Goal: Information Seeking & Learning: Learn about a topic

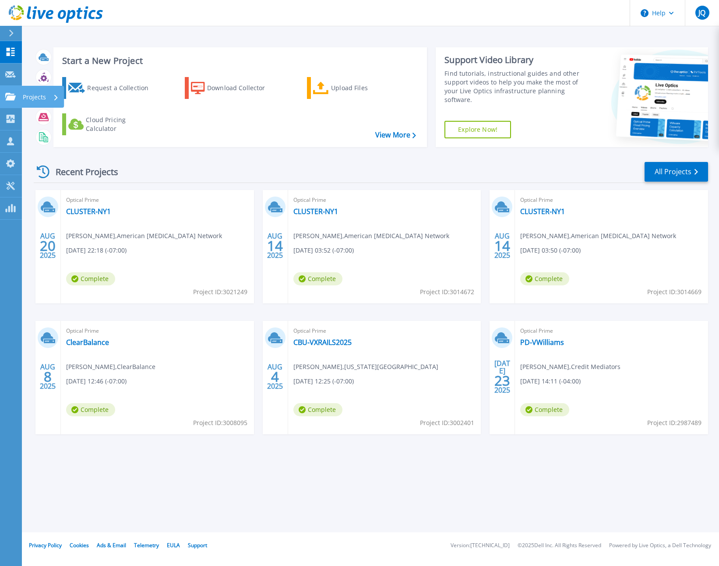
click at [26, 91] on p "Projects" at bounding box center [34, 97] width 23 height 23
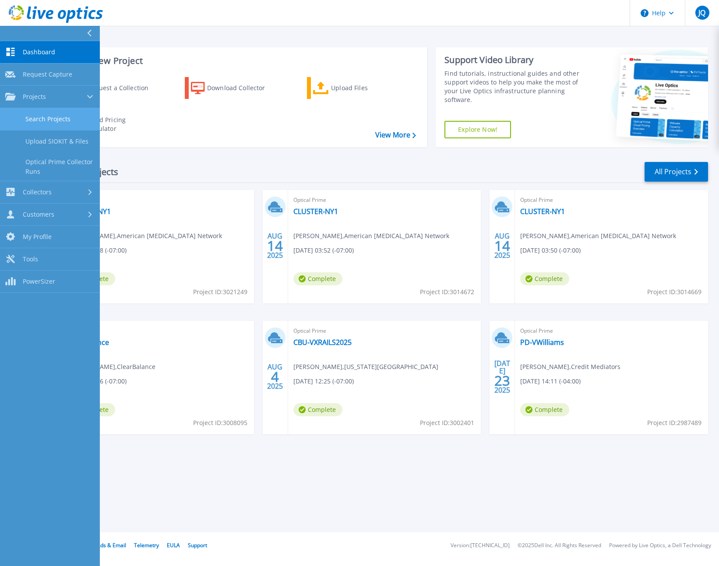
click at [42, 118] on link "Search Projects" at bounding box center [50, 119] width 100 height 22
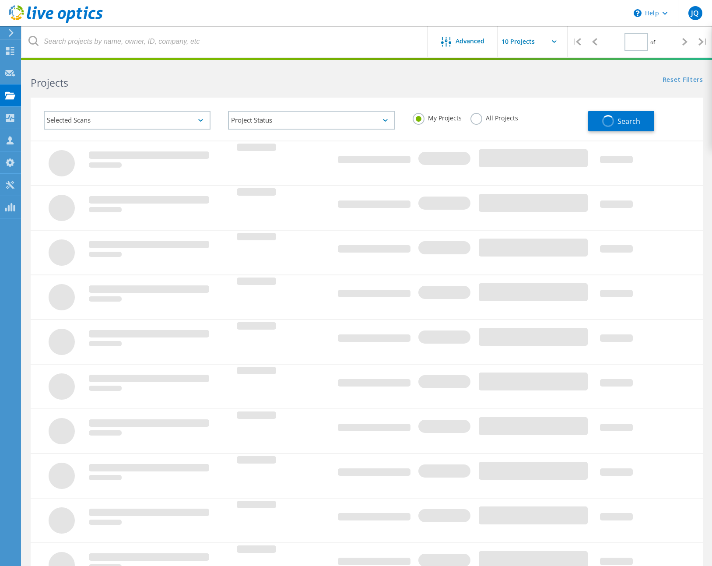
type input "1"
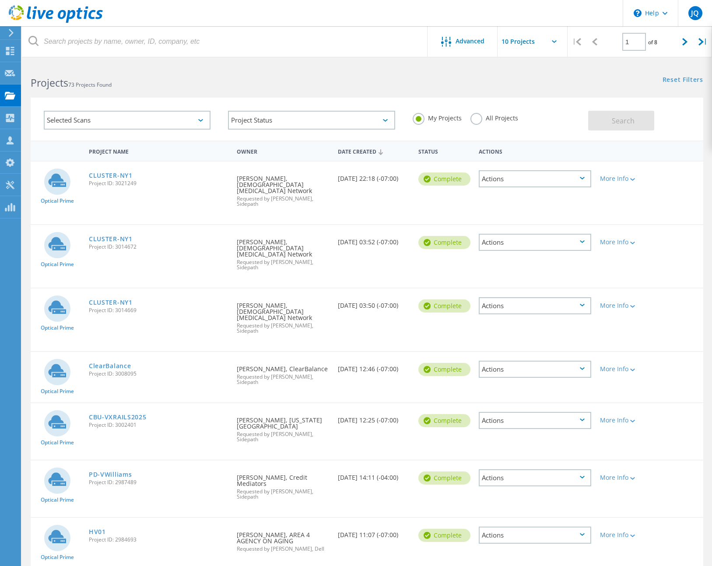
drag, startPoint x: 474, startPoint y: 116, endPoint x: 501, endPoint y: 122, distance: 27.6
click at [474, 116] on label "All Projects" at bounding box center [495, 117] width 48 height 8
click at [0, 0] on input "All Projects" at bounding box center [0, 0] width 0 height 0
click at [614, 127] on button "Search" at bounding box center [621, 121] width 66 height 20
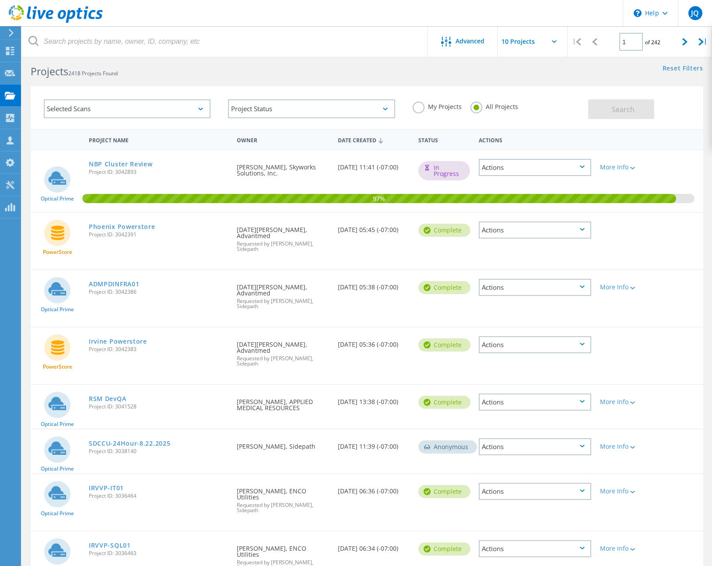
scroll to position [61, 0]
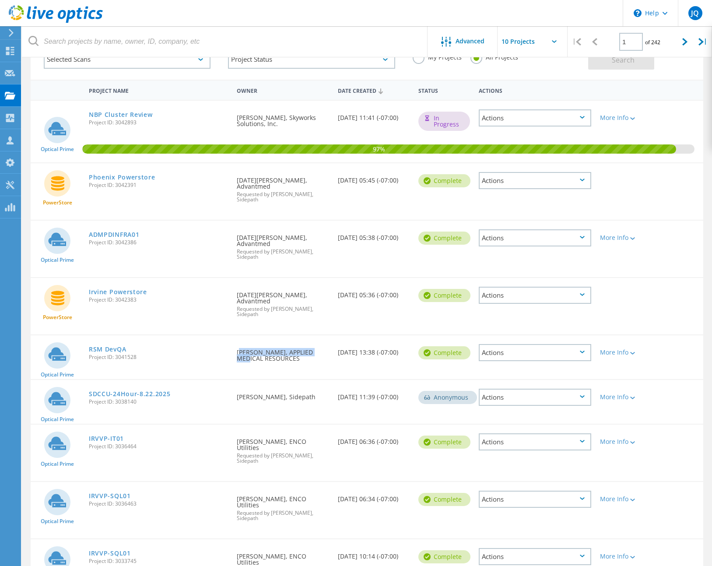
drag, startPoint x: 234, startPoint y: 316, endPoint x: 320, endPoint y: 320, distance: 86.3
click at [320, 335] on div "Requested By [PERSON_NAME], APPLIED MEDICAL RESOURCES" at bounding box center [282, 352] width 101 height 35
click at [318, 335] on div "Requested By [PERSON_NAME], APPLIED MEDICAL RESOURCES" at bounding box center [282, 352] width 101 height 35
click at [105, 346] on link "RSM DevQA" at bounding box center [107, 349] width 37 height 6
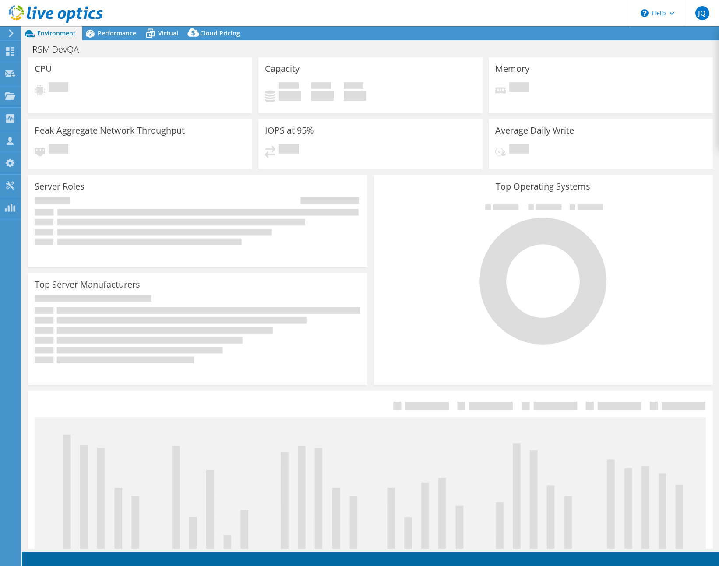
select select "USD"
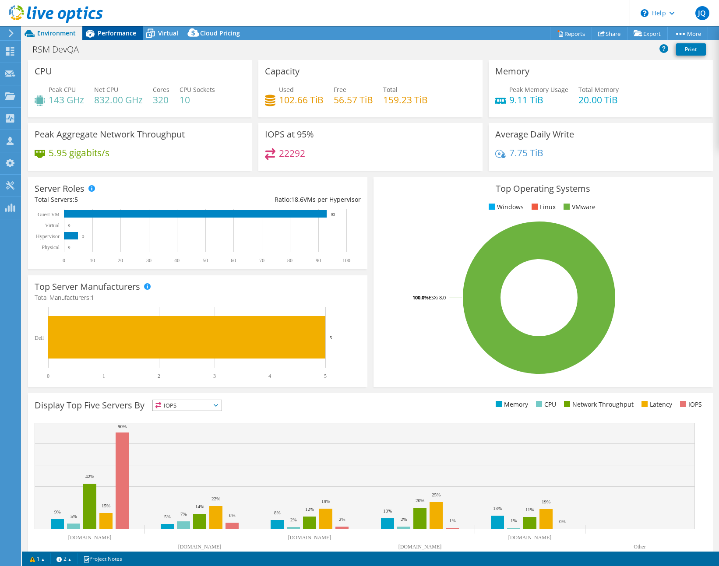
click at [114, 34] on span "Performance" at bounding box center [117, 33] width 39 height 8
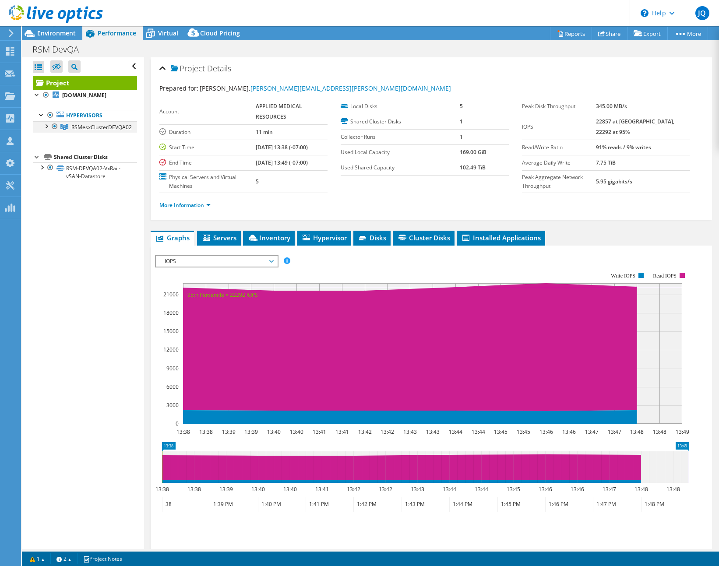
click at [48, 130] on div at bounding box center [46, 125] width 9 height 9
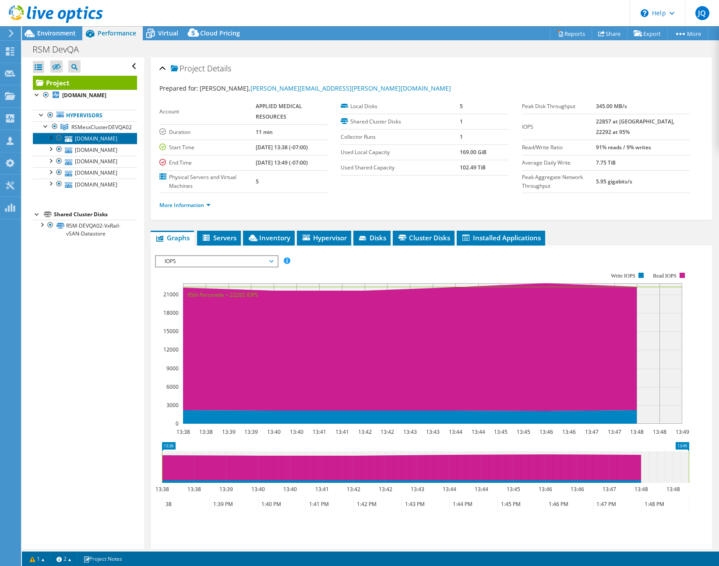
click at [92, 144] on link "rsmesxdevqa2-03.appliedmed.com" at bounding box center [85, 138] width 104 height 11
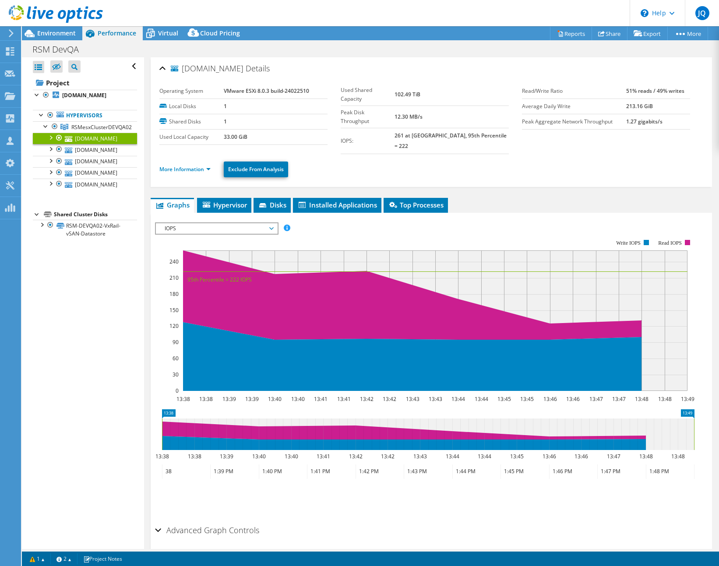
click at [52, 141] on div at bounding box center [50, 137] width 9 height 9
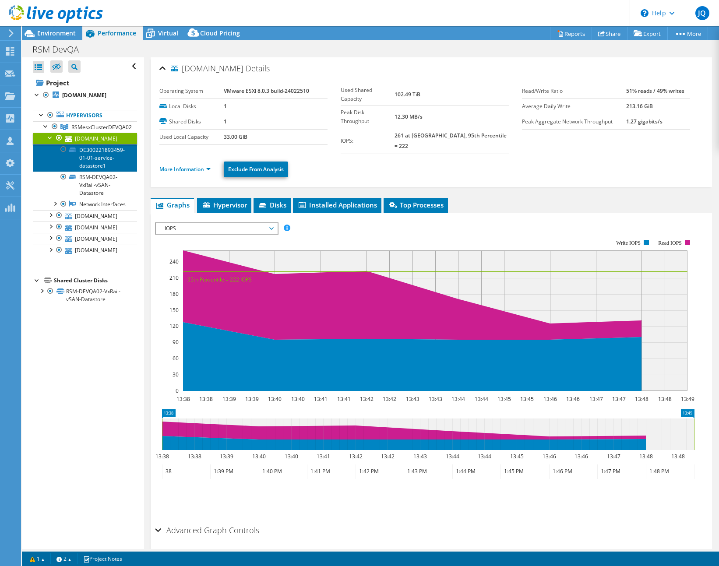
click at [92, 171] on link "DE300221893459-01-01-service-datastore1" at bounding box center [85, 157] width 104 height 27
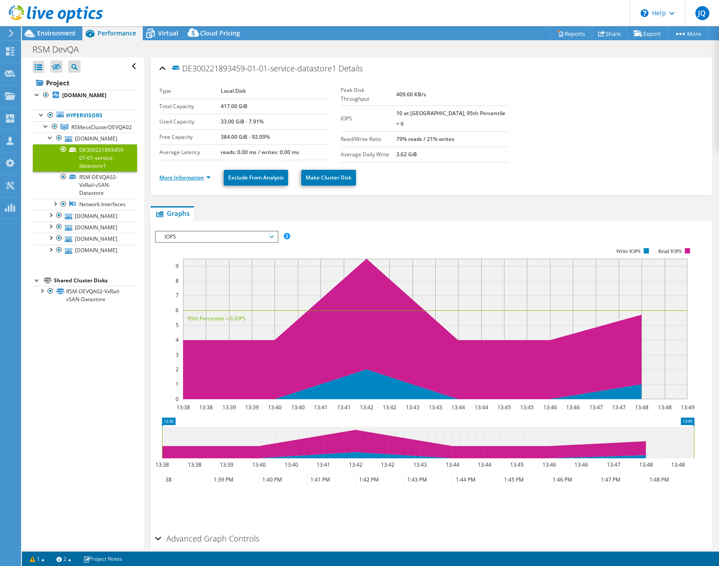
click at [195, 178] on link "More Information" at bounding box center [184, 177] width 51 height 7
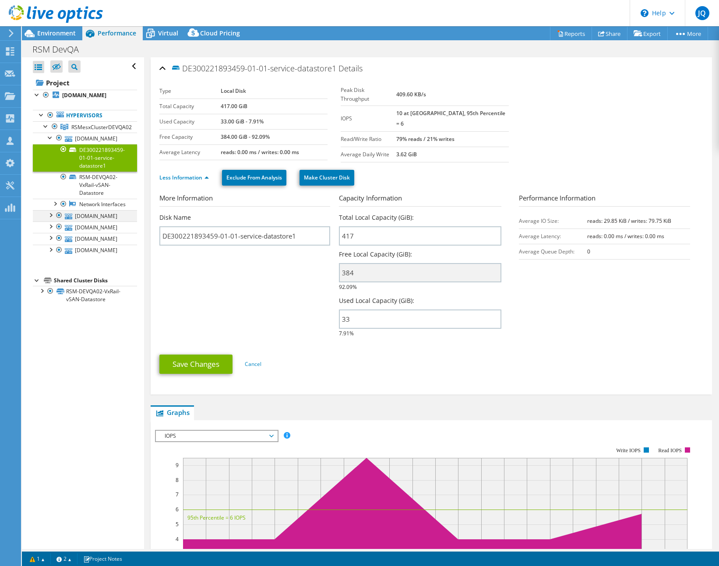
click at [49, 219] on div at bounding box center [50, 214] width 9 height 9
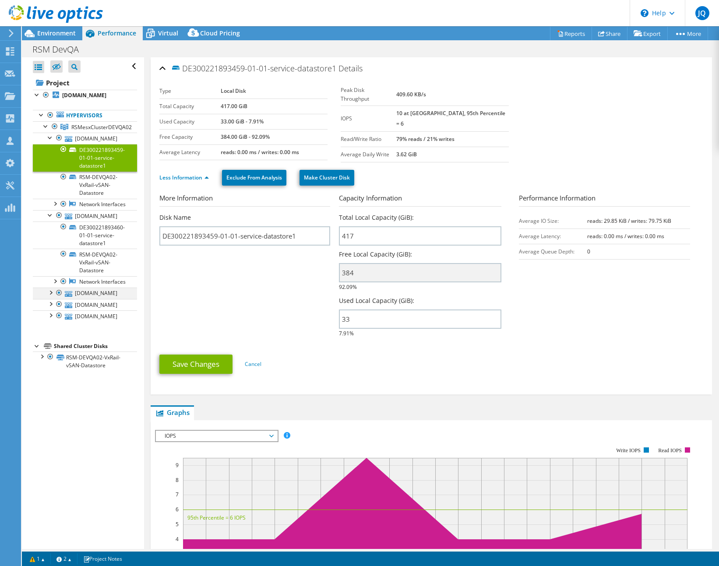
click at [51, 296] on div at bounding box center [50, 292] width 9 height 9
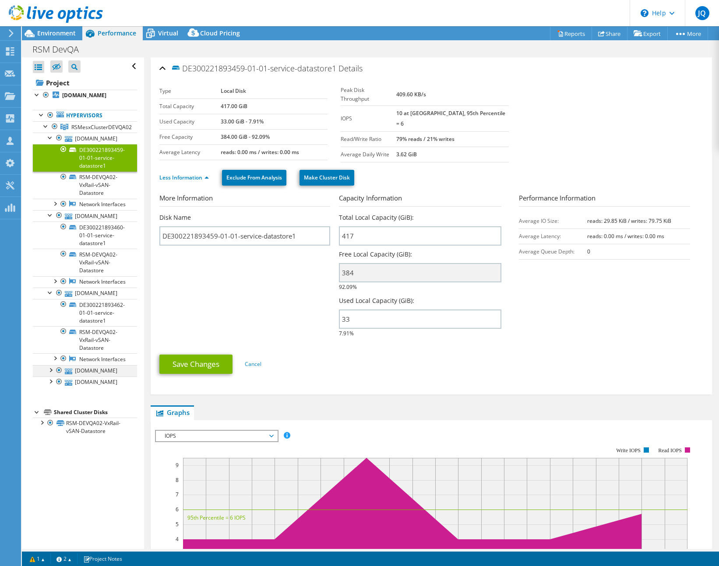
click at [50, 374] on div at bounding box center [50, 369] width 9 height 9
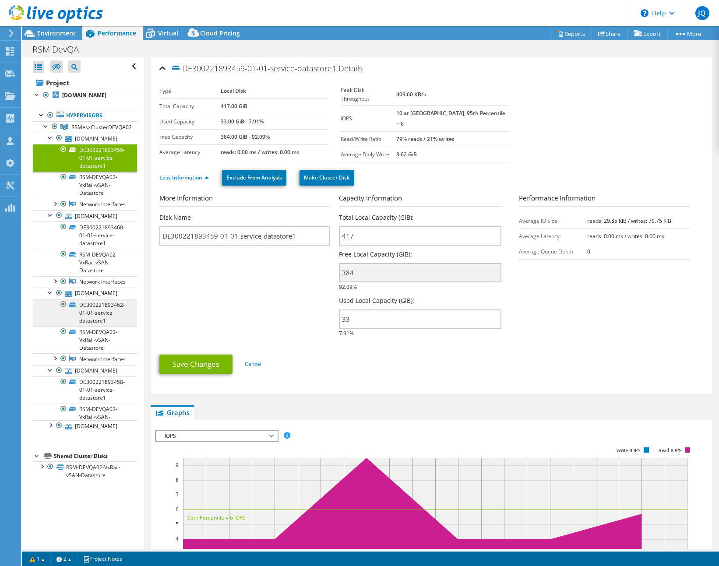
scroll to position [40, 0]
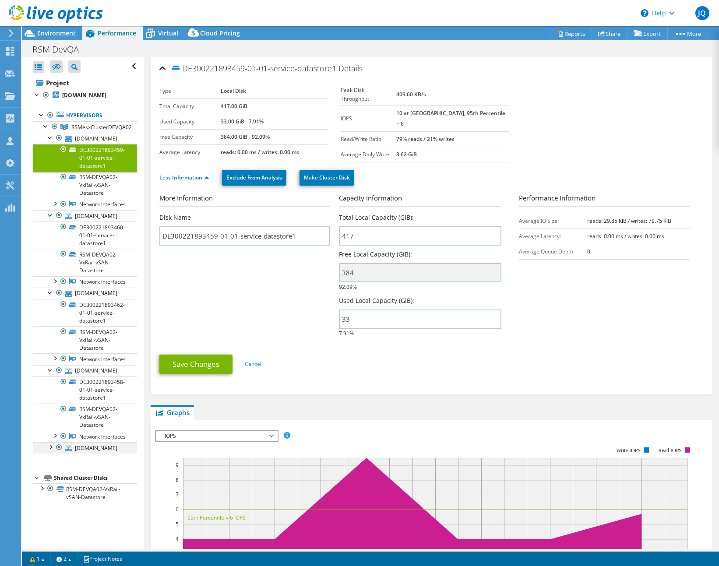
click at [51, 451] on div at bounding box center [50, 446] width 9 height 9
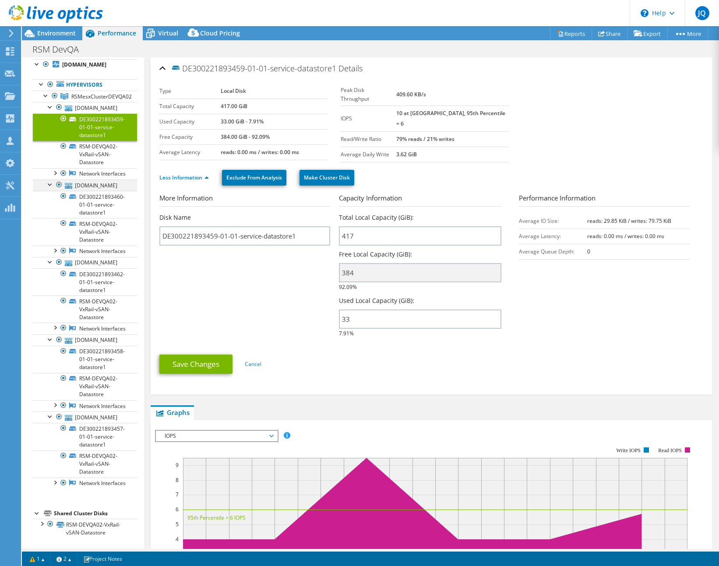
click at [48, 188] on div at bounding box center [50, 183] width 9 height 9
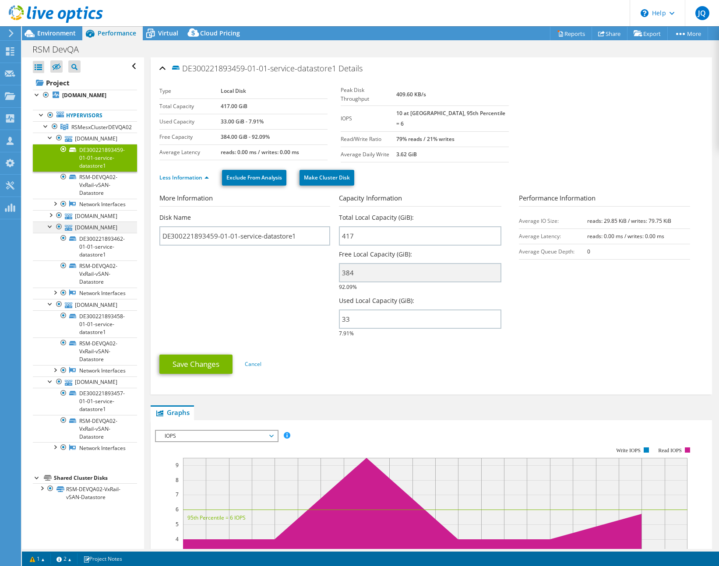
click at [52, 222] on div at bounding box center [50, 226] width 9 height 9
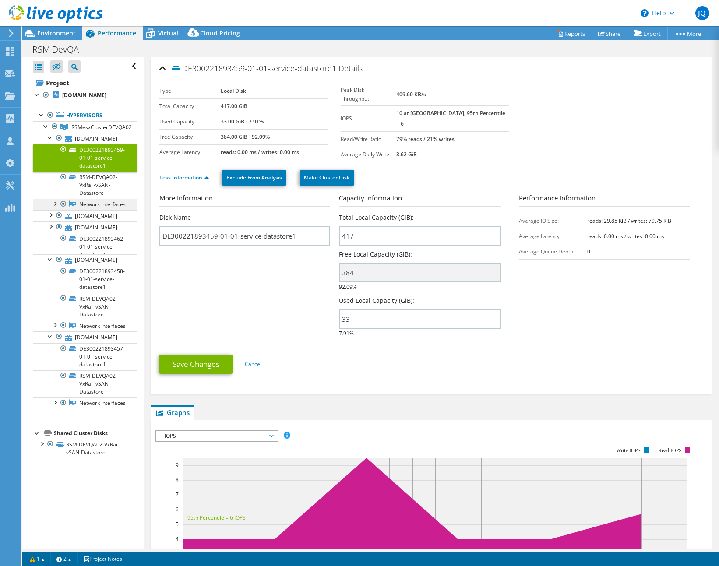
scroll to position [0, 0]
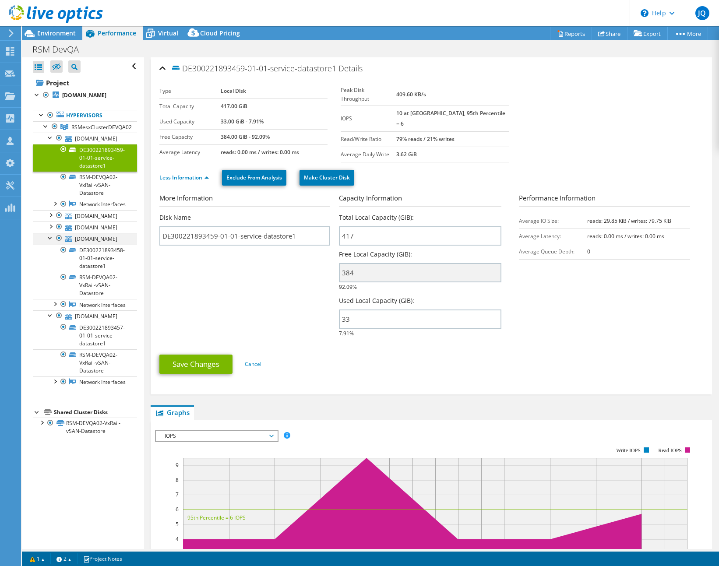
click at [50, 242] on div at bounding box center [50, 237] width 9 height 9
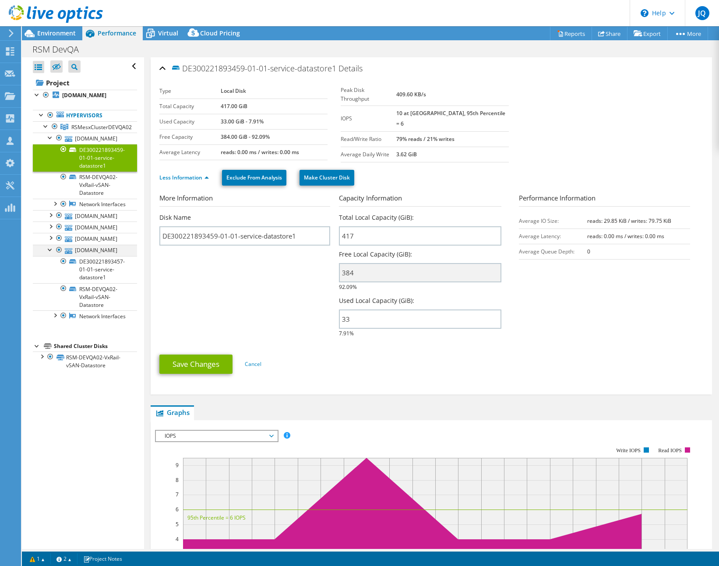
click at [51, 253] on div at bounding box center [50, 249] width 9 height 9
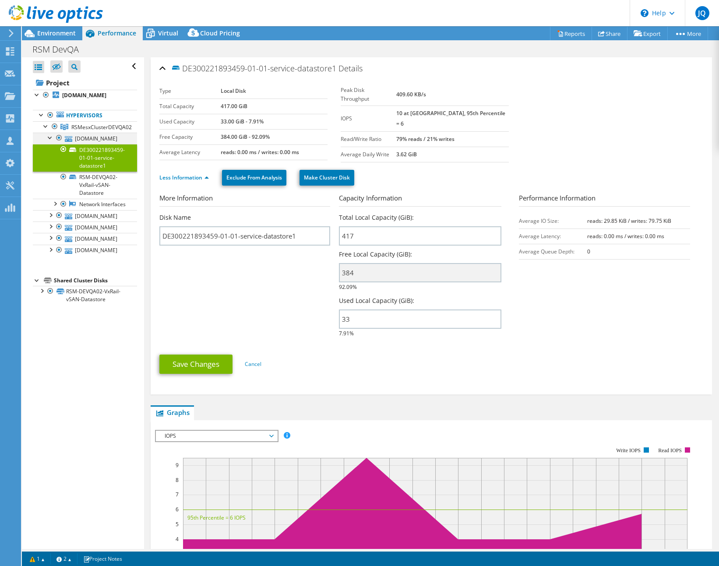
click at [49, 141] on div at bounding box center [50, 137] width 9 height 9
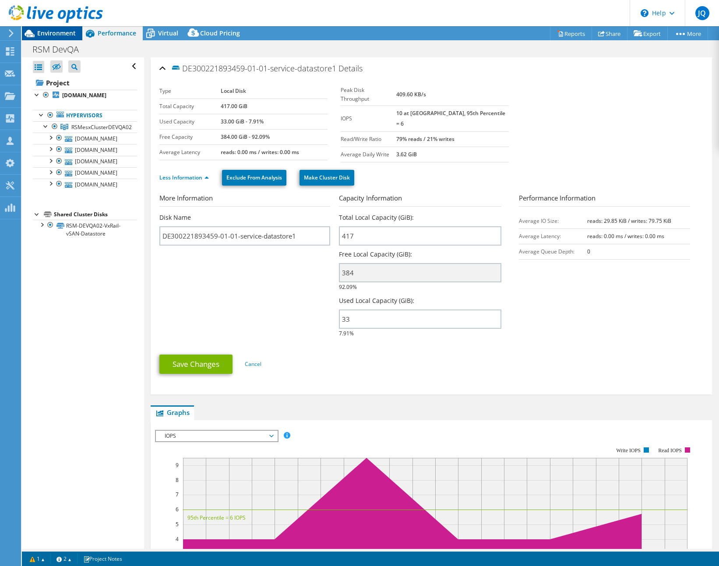
click at [54, 33] on span "Environment" at bounding box center [56, 33] width 39 height 8
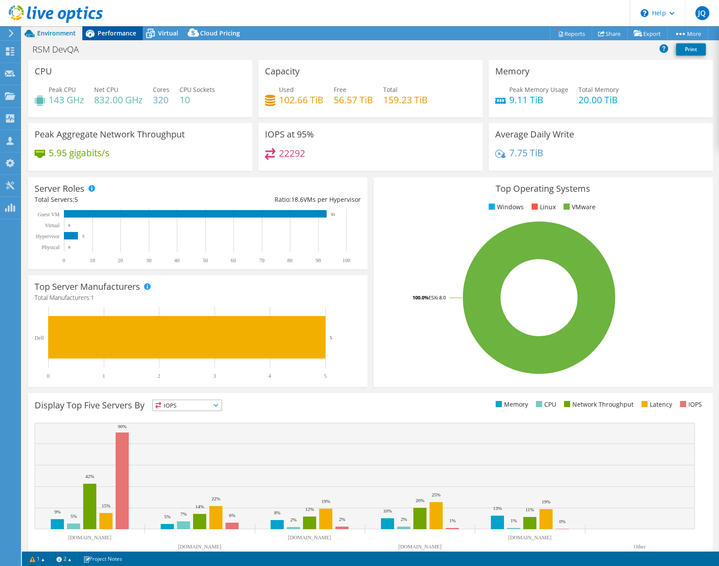
click at [117, 35] on span "Performance" at bounding box center [117, 33] width 39 height 8
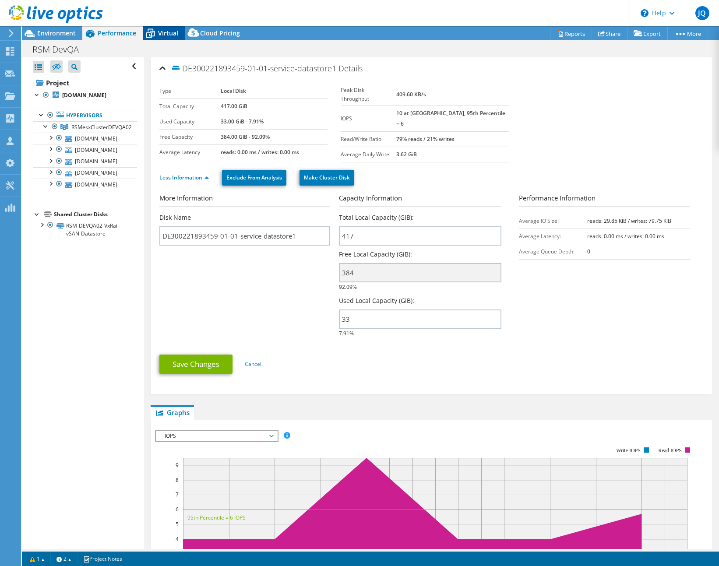
click at [158, 33] on span "Virtual" at bounding box center [168, 33] width 20 height 8
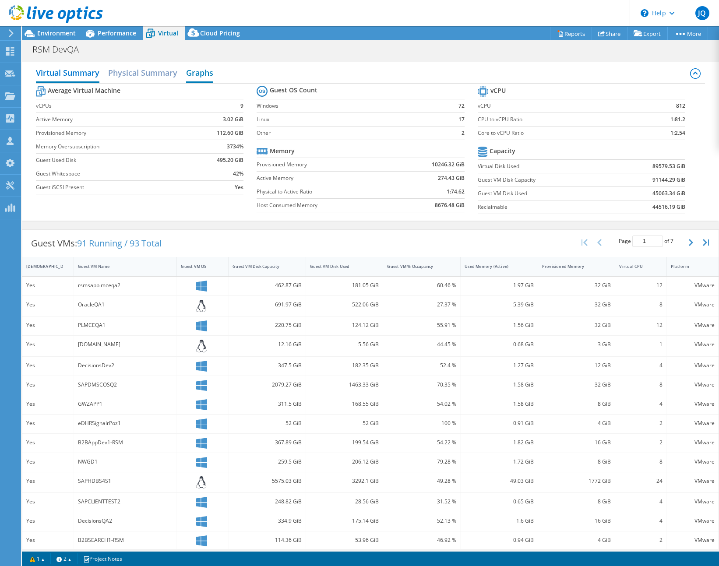
click at [203, 75] on h2 "Graphs" at bounding box center [199, 73] width 27 height 19
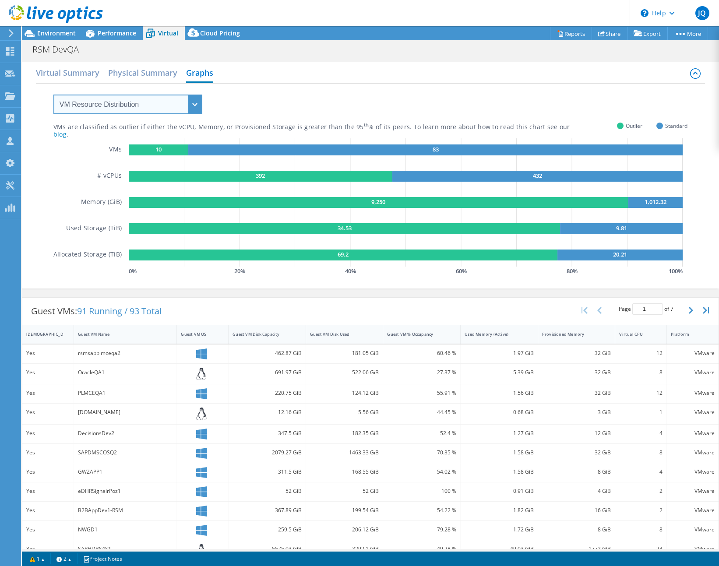
click at [144, 105] on select "VM Resource Distribution Provisioning Contrast Over Provisioning" at bounding box center [127, 105] width 149 height 20
select select "Over Provisioning"
click at [53, 95] on select "VM Resource Distribution Provisioning Contrast Over Provisioning" at bounding box center [127, 105] width 149 height 20
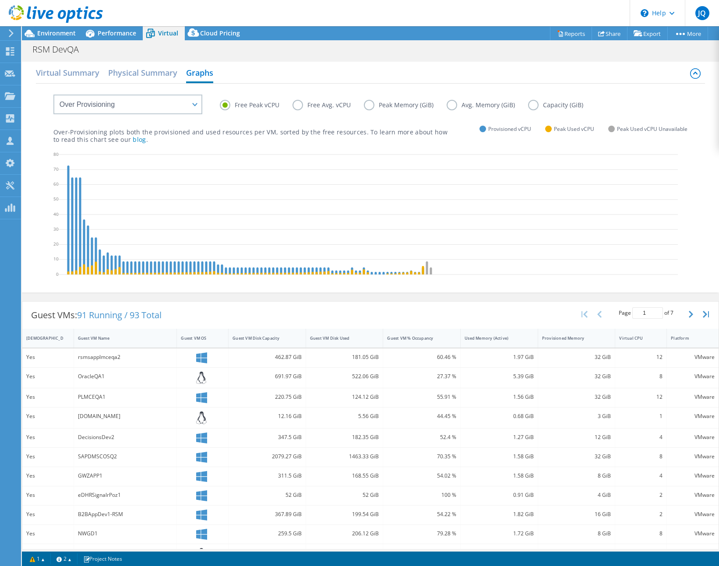
click at [365, 107] on label "Peak Memory (GiB)" at bounding box center [405, 105] width 83 height 11
click at [0, 0] on input "Peak Memory (GiB)" at bounding box center [0, 0] width 0 height 0
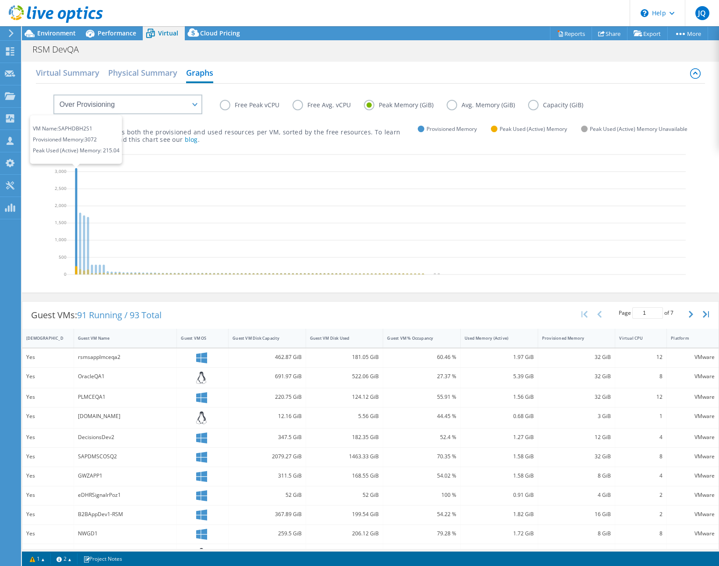
click at [75, 178] on icon at bounding box center [76, 221] width 2 height 106
click at [557, 341] on div "Provisioned Memory" at bounding box center [571, 338] width 59 height 6
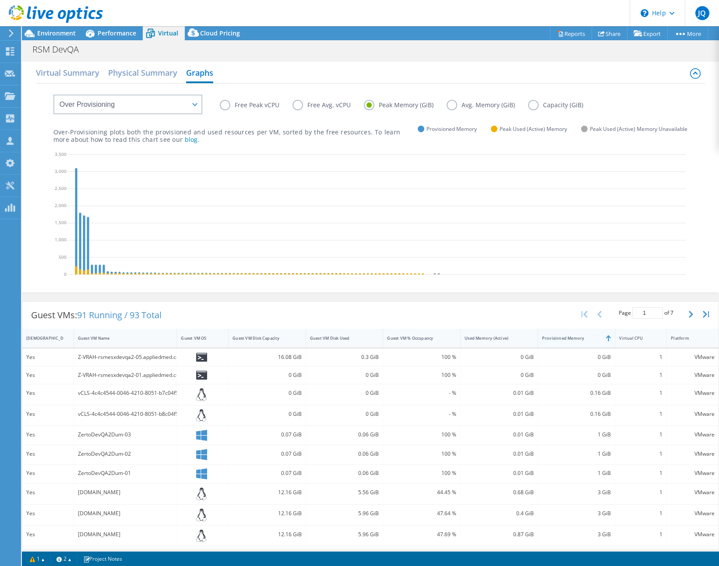
click at [558, 341] on div "Provisioned Memory" at bounding box center [571, 338] width 59 height 6
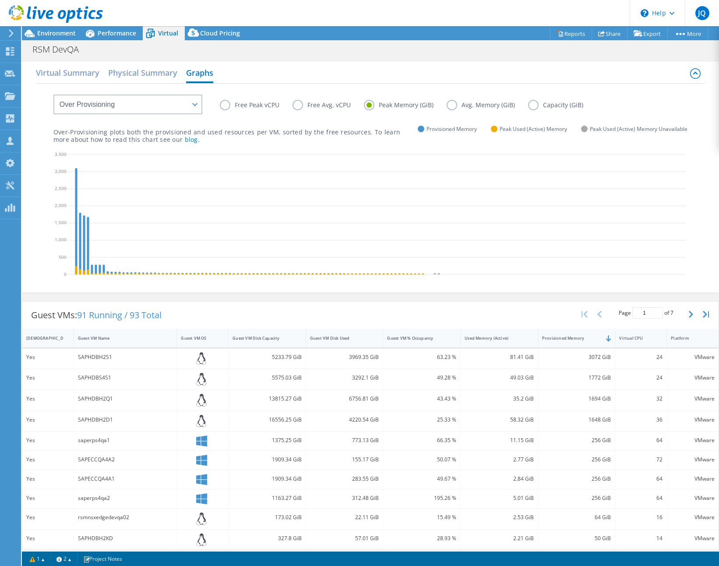
click at [641, 464] on div "72" at bounding box center [640, 460] width 43 height 10
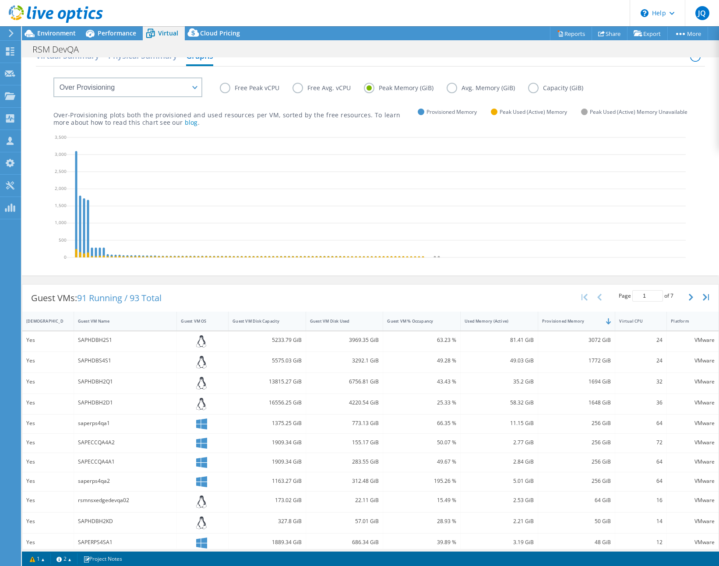
scroll to position [34, 0]
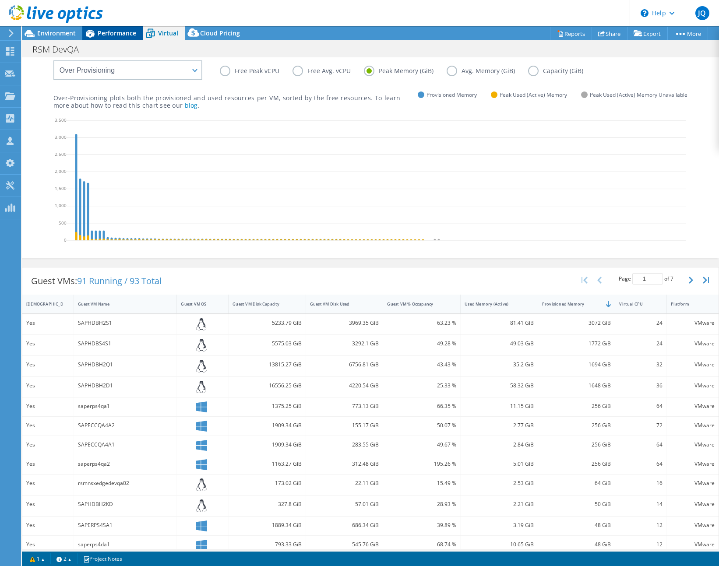
click at [114, 35] on span "Performance" at bounding box center [117, 33] width 39 height 8
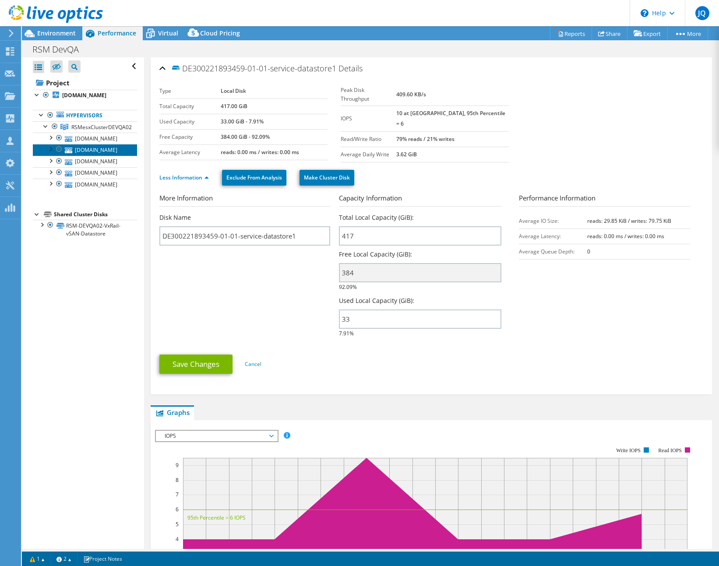
click at [104, 155] on link "rsmesxdevqa2-04.appliedmed.com" at bounding box center [85, 149] width 104 height 11
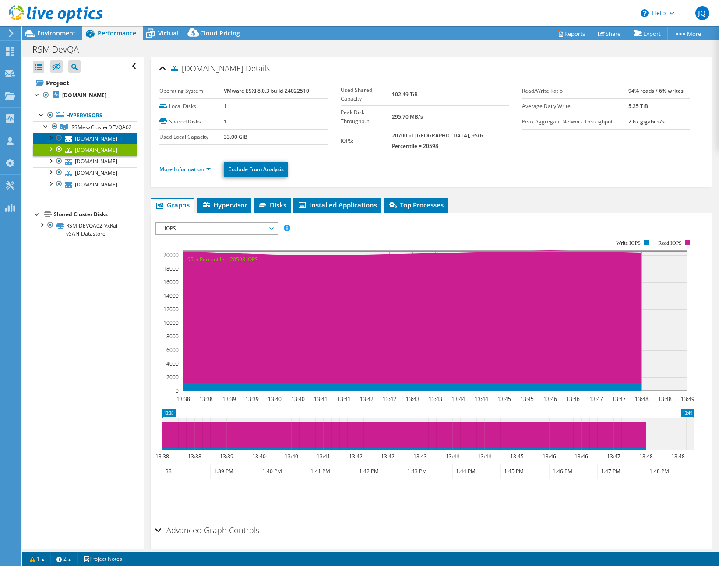
click at [97, 144] on link "rsmesxdevqa2-03.appliedmed.com" at bounding box center [85, 138] width 104 height 11
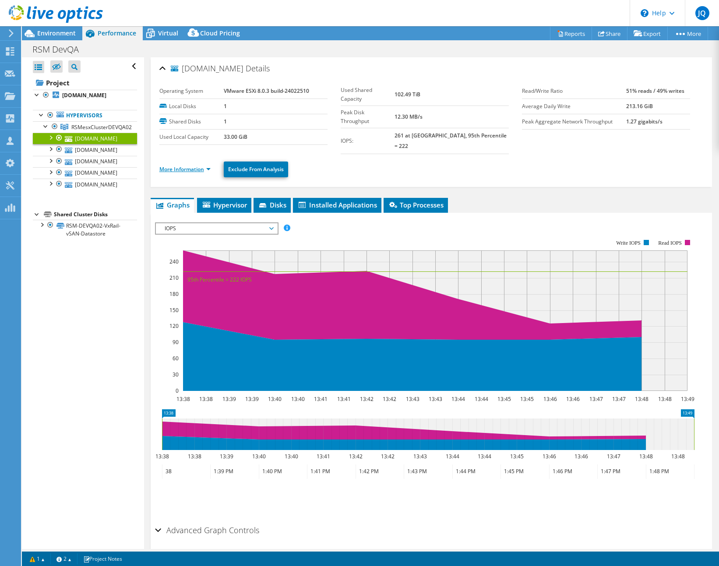
click at [190, 165] on link "More Information" at bounding box center [184, 168] width 51 height 7
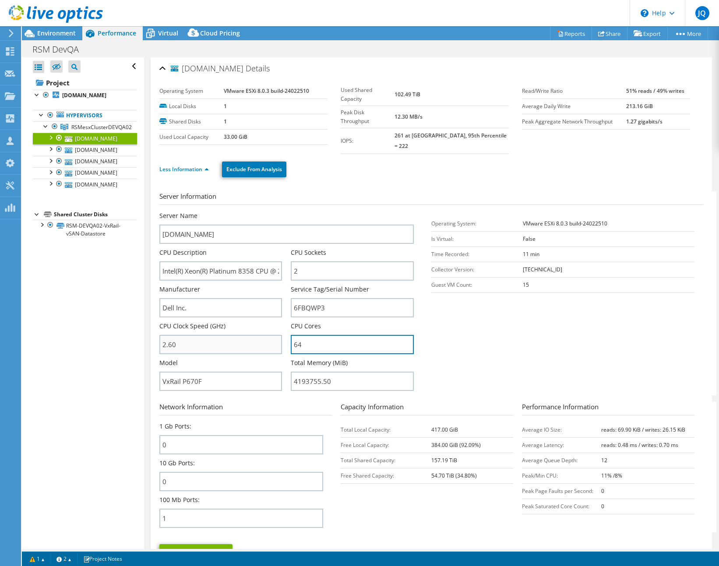
drag, startPoint x: 304, startPoint y: 340, endPoint x: 263, endPoint y: 335, distance: 41.0
click at [263, 211] on div "Server Name rsmesxdevqa2-03.appliedmed.com CPU Description Intel(R) Xeon(R) Pla…" at bounding box center [290, 211] width 263 height 0
click at [165, 29] on span "Virtual" at bounding box center [168, 33] width 20 height 8
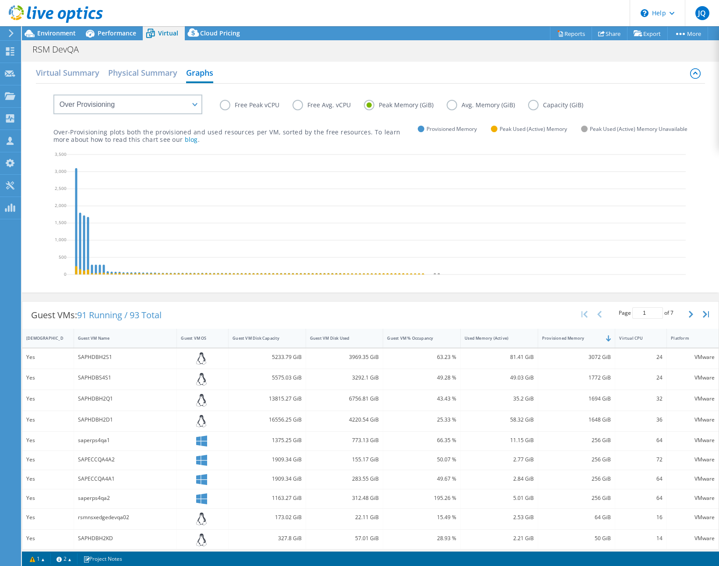
click at [619, 463] on div "72" at bounding box center [640, 460] width 43 height 10
click at [451, 105] on label "Avg. Memory (GiB)" at bounding box center [487, 105] width 81 height 11
click at [0, 0] on input "Avg. Memory (GiB)" at bounding box center [0, 0] width 0 height 0
click at [359, 102] on label "Free Avg. vCPU" at bounding box center [327, 105] width 71 height 11
click at [0, 0] on input "Free Avg. vCPU" at bounding box center [0, 0] width 0 height 0
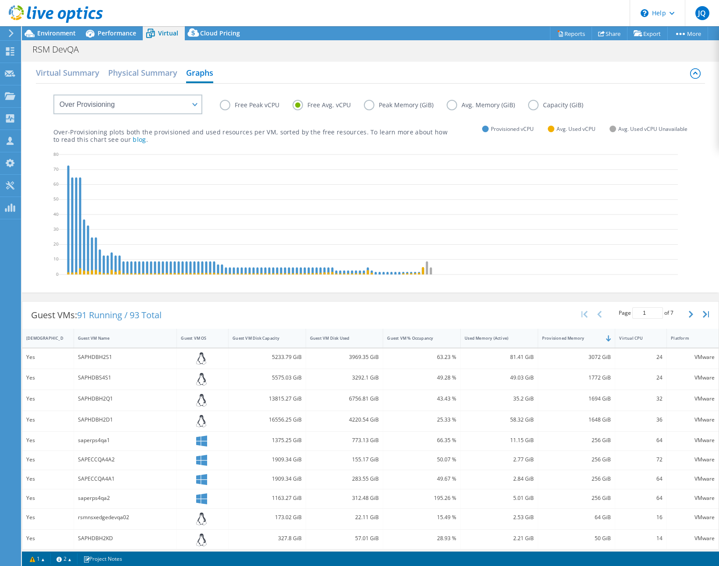
click at [371, 104] on label "Peak Memory (GiB)" at bounding box center [405, 105] width 83 height 11
click at [0, 0] on input "Peak Memory (GiB)" at bounding box center [0, 0] width 0 height 0
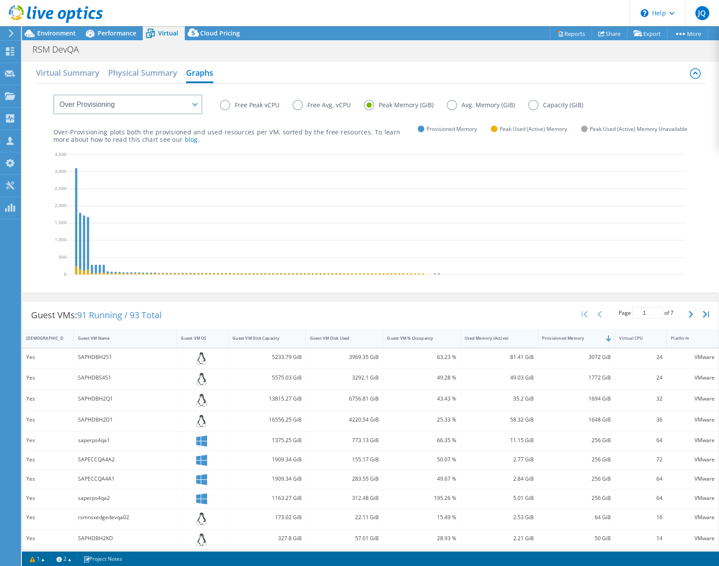
click at [505, 341] on div "Used Memory (Active)" at bounding box center [493, 338] width 59 height 6
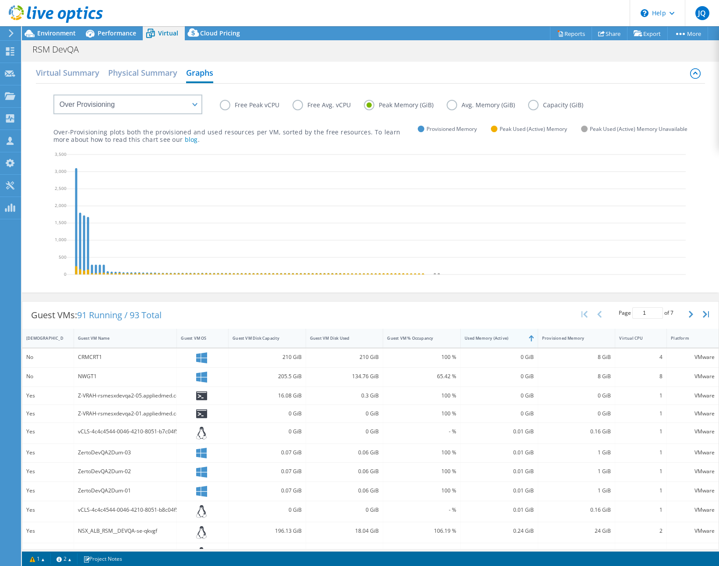
click at [503, 345] on div "Used Memory (Active)" at bounding box center [494, 338] width 67 height 14
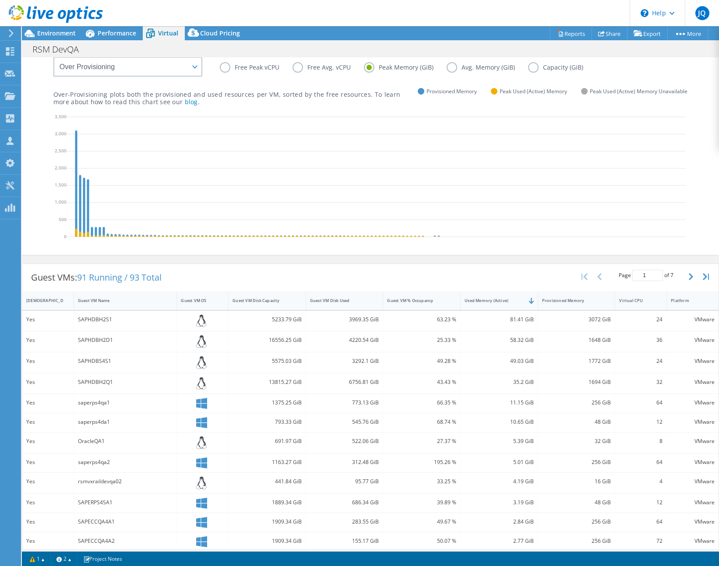
scroll to position [110, 0]
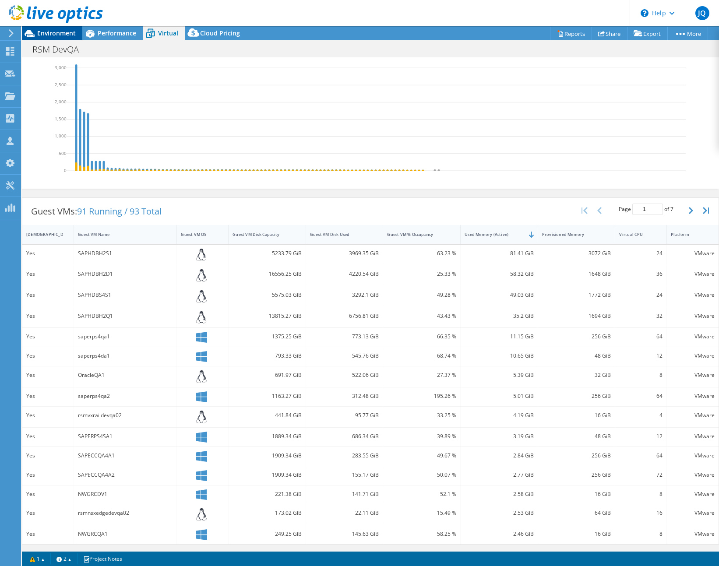
click at [69, 32] on span "Environment" at bounding box center [56, 33] width 39 height 8
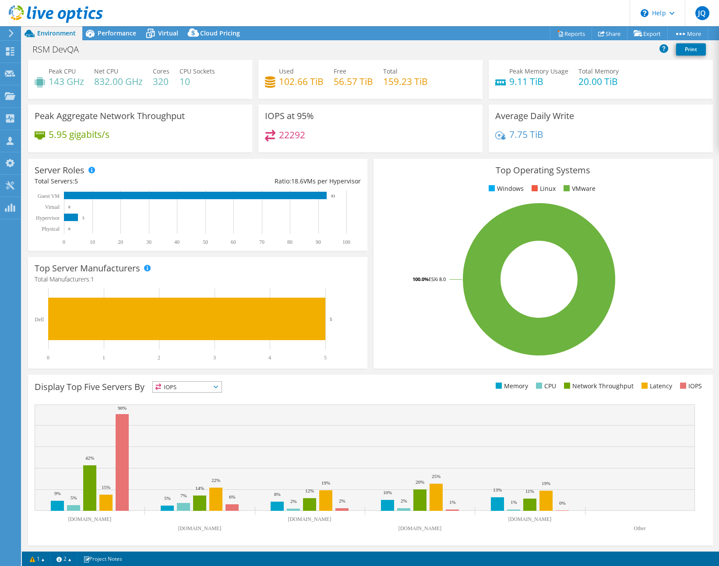
scroll to position [18, 0]
click at [158, 32] on span "Virtual" at bounding box center [168, 33] width 20 height 8
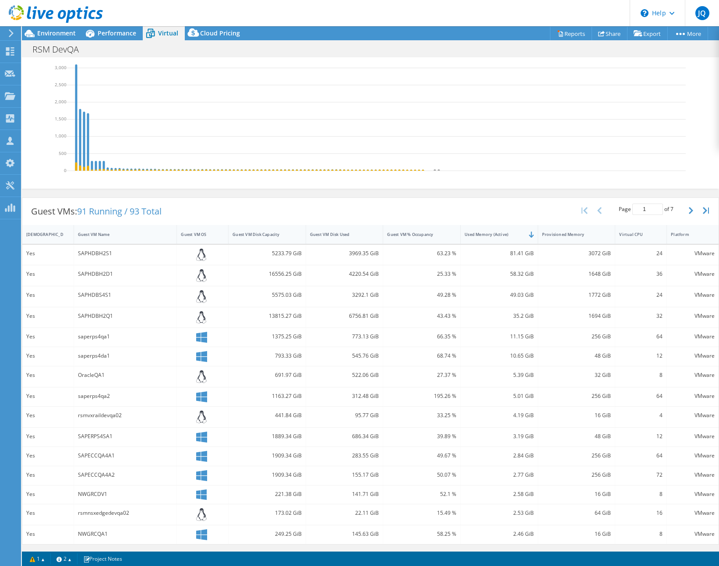
scroll to position [0, 0]
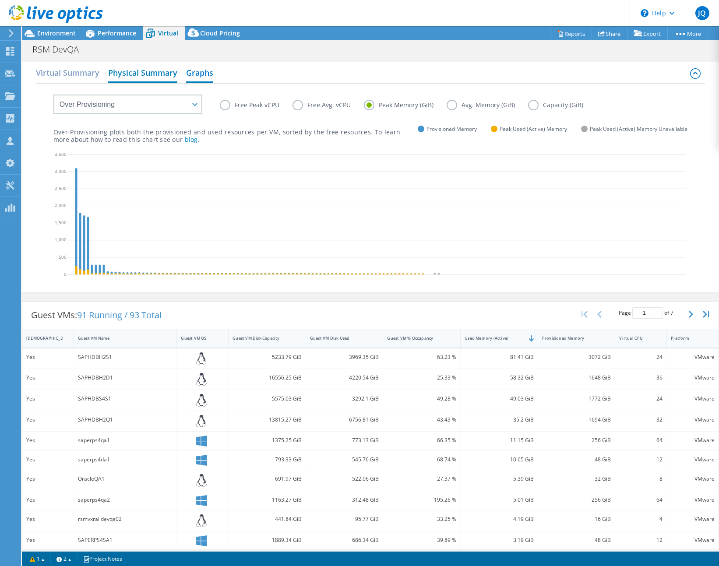
click at [127, 72] on h2 "Physical Summary" at bounding box center [142, 73] width 69 height 19
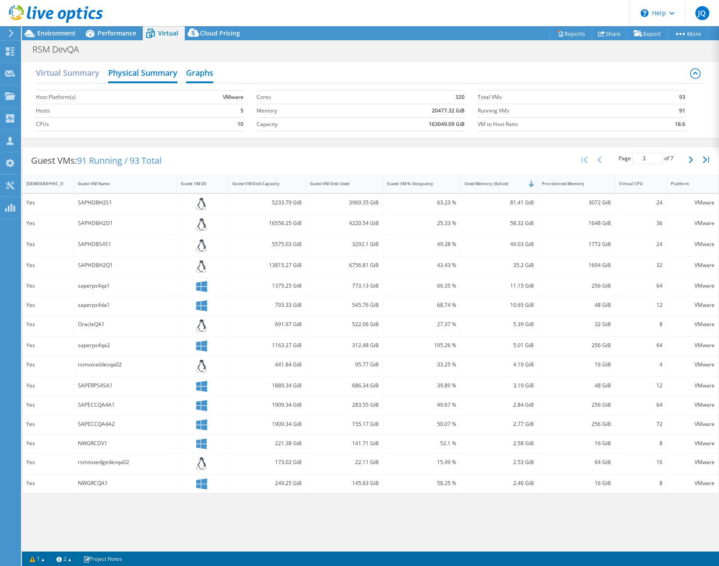
click at [212, 77] on h2 "Graphs" at bounding box center [199, 73] width 27 height 19
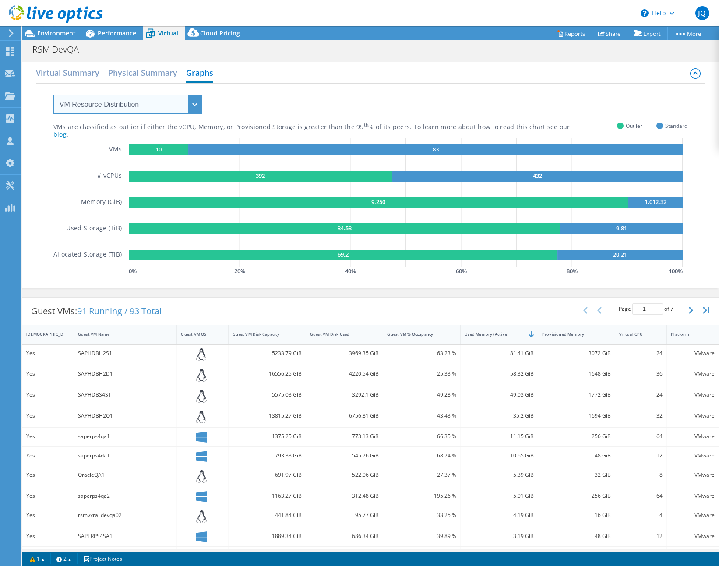
click at [185, 104] on select "VM Resource Distribution Provisioning Contrast Over Provisioning" at bounding box center [127, 105] width 149 height 20
select select "Over Provisioning"
click at [53, 95] on select "VM Resource Distribution Provisioning Contrast Over Provisioning" at bounding box center [127, 105] width 149 height 20
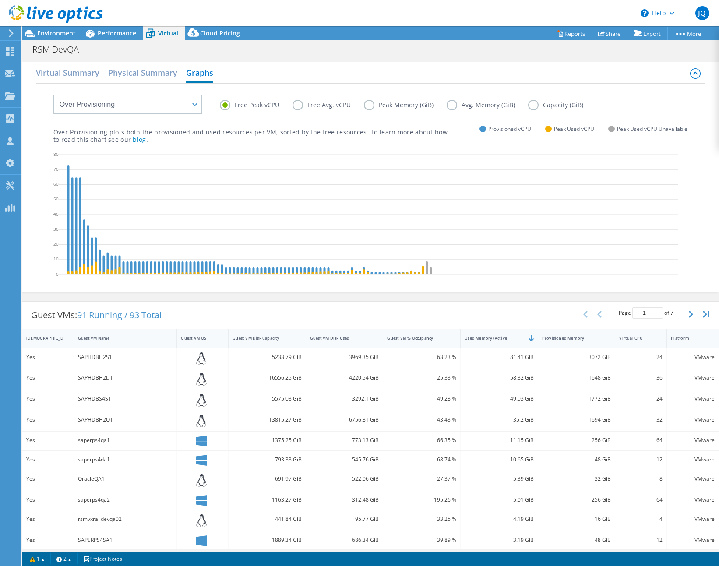
click at [366, 104] on label "Peak Memory (GiB)" at bounding box center [405, 105] width 83 height 11
click at [0, 0] on input "Peak Memory (GiB)" at bounding box center [0, 0] width 0 height 0
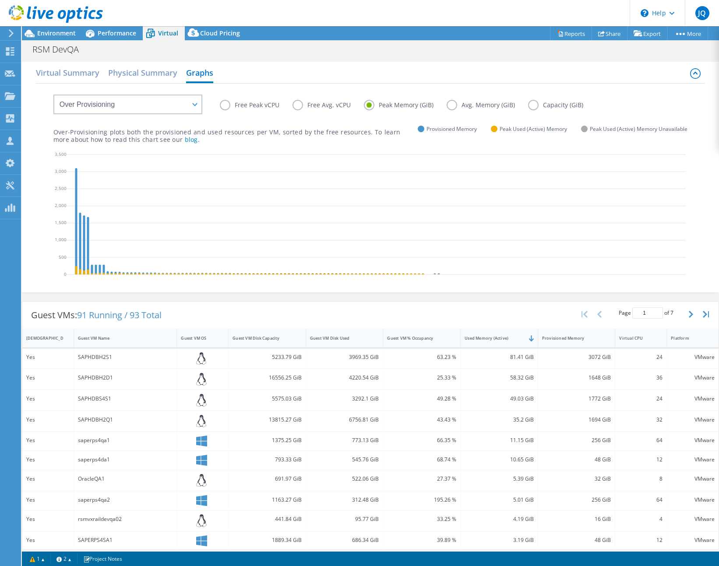
scroll to position [29, 0]
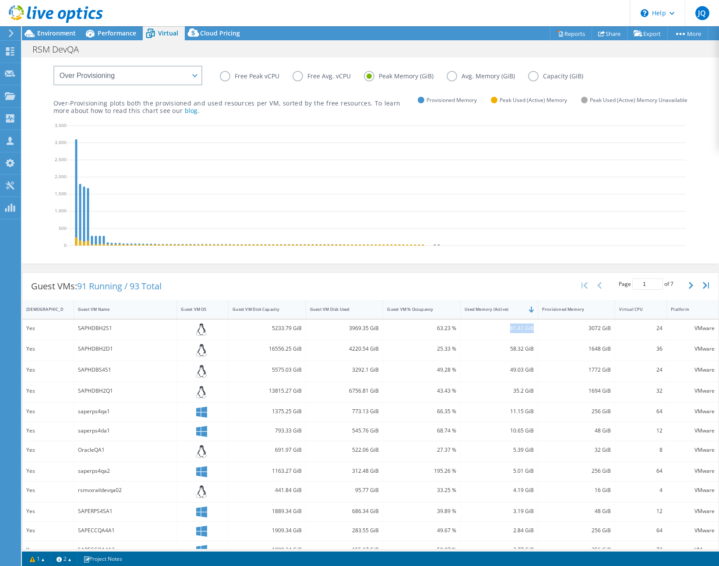
drag, startPoint x: 503, startPoint y: 334, endPoint x: 535, endPoint y: 341, distance: 32.2
click at [535, 340] on div "Yes SAPHDBH2S1 5233.79 GiB 3969.35 GiB 63.23 % 81.41 GiB 3072 GiB 24 VMware" at bounding box center [370, 330] width 696 height 21
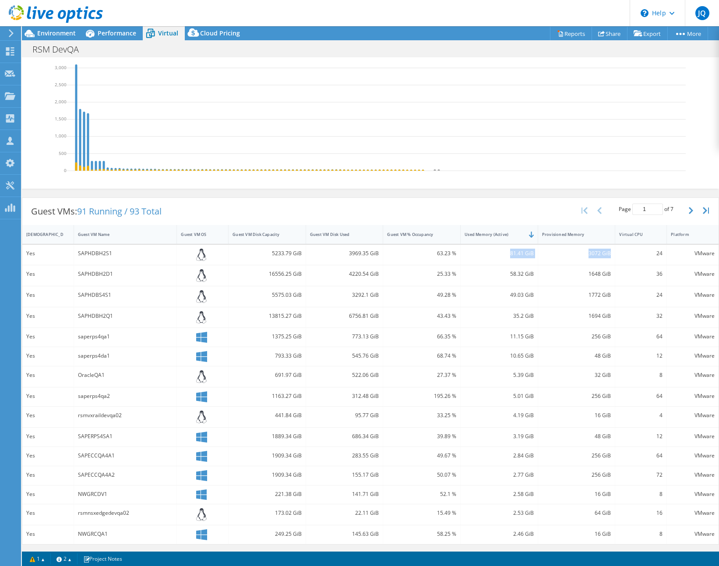
scroll to position [0, 0]
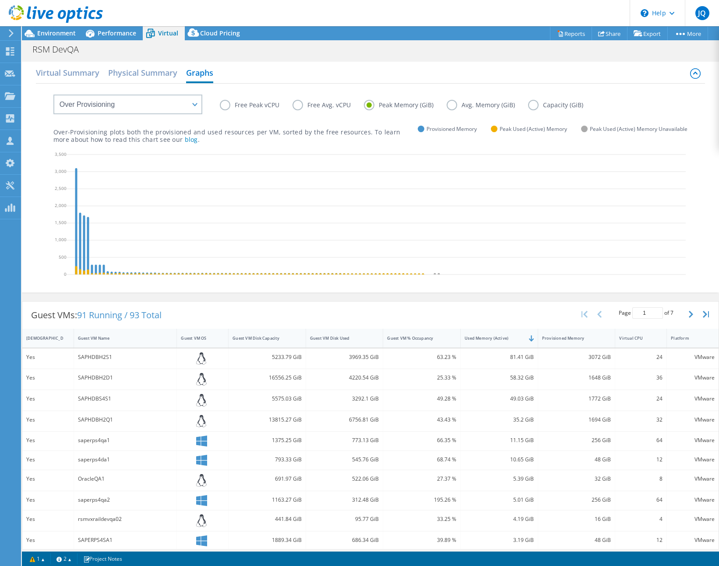
click at [501, 326] on div "Guest VMs: 91 Running / 93 Total Page 1 of 7 5 rows 10 rows 20 rows 25 rows 50 …" at bounding box center [370, 315] width 696 height 27
click at [149, 74] on h2 "Physical Summary" at bounding box center [142, 73] width 69 height 19
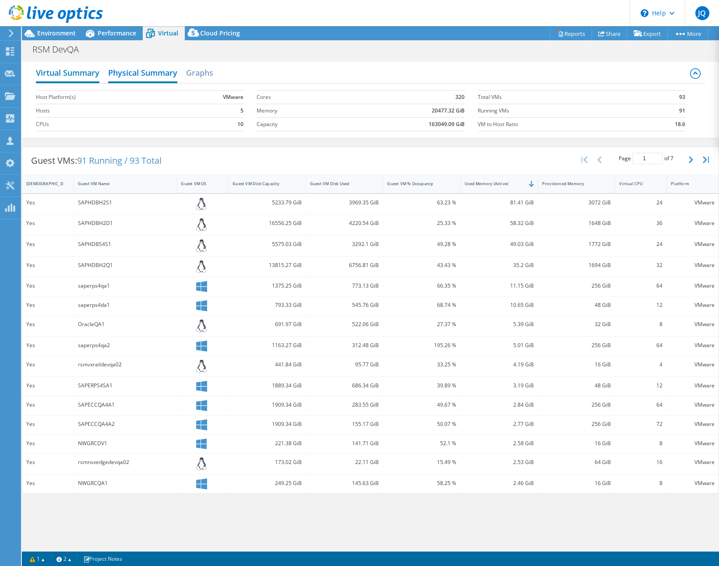
click at [86, 73] on h2 "Virtual Summary" at bounding box center [67, 73] width 63 height 19
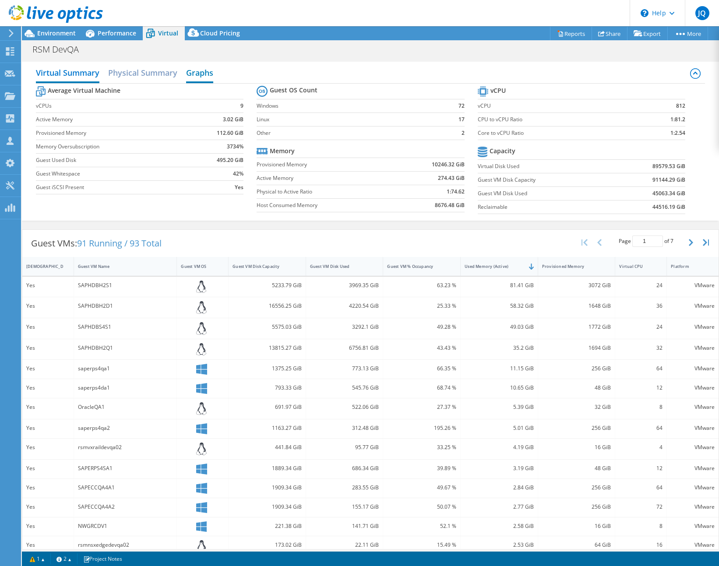
click at [194, 76] on h2 "Graphs" at bounding box center [199, 73] width 27 height 19
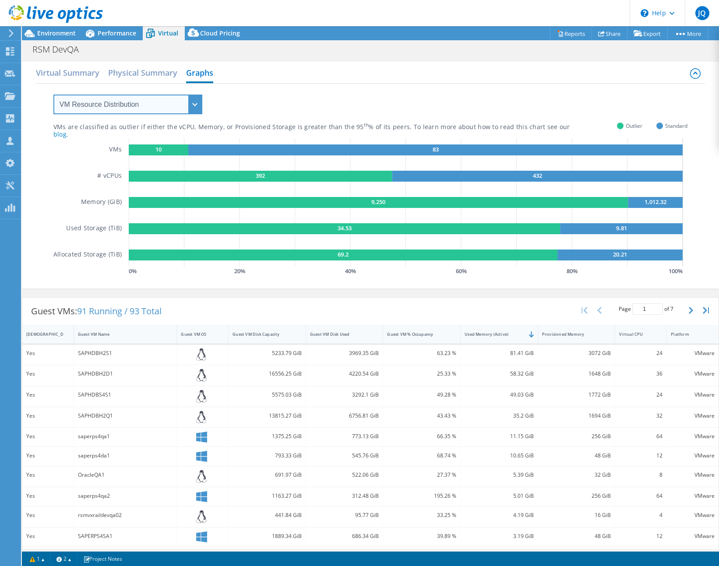
click at [195, 105] on select "VM Resource Distribution Provisioning Contrast Over Provisioning" at bounding box center [127, 105] width 149 height 20
select select "Over Provisioning"
click at [53, 95] on select "VM Resource Distribution Provisioning Contrast Over Provisioning" at bounding box center [127, 105] width 149 height 20
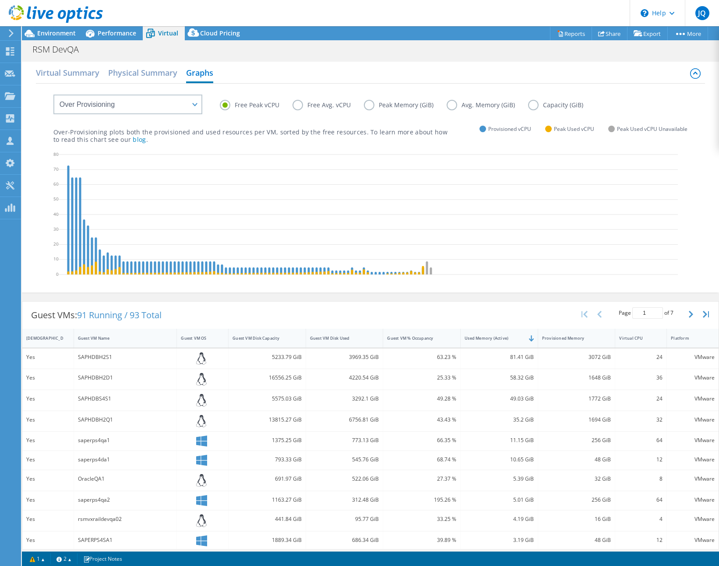
click at [369, 107] on label "Peak Memory (GiB)" at bounding box center [405, 105] width 83 height 11
click at [0, 0] on input "Peak Memory (GiB)" at bounding box center [0, 0] width 0 height 0
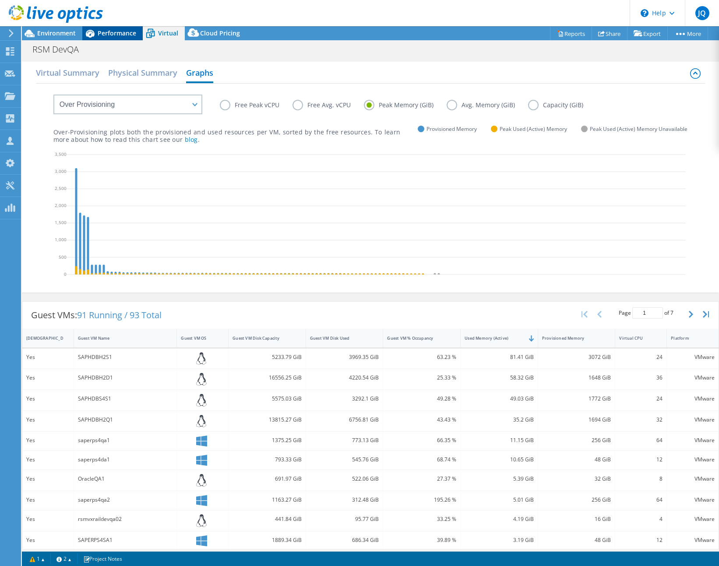
click at [113, 37] on span "Performance" at bounding box center [117, 33] width 39 height 8
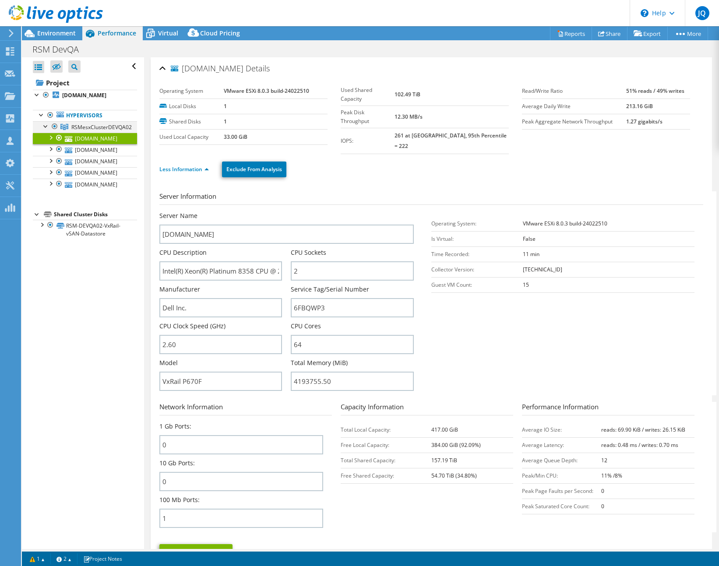
click at [44, 130] on div at bounding box center [46, 125] width 9 height 9
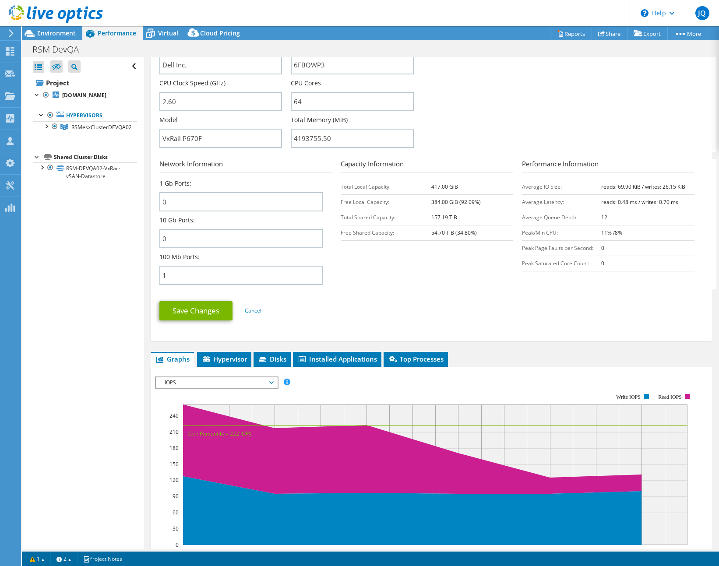
scroll to position [421, 0]
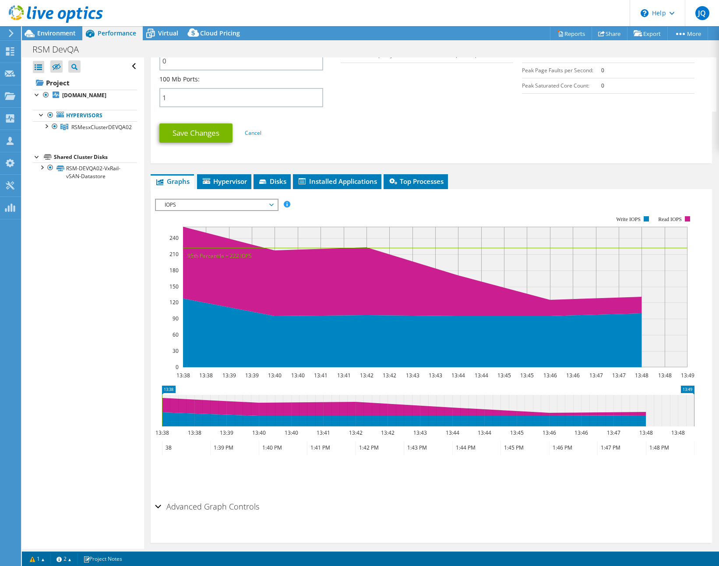
click at [155, 31] on icon at bounding box center [150, 33] width 15 height 15
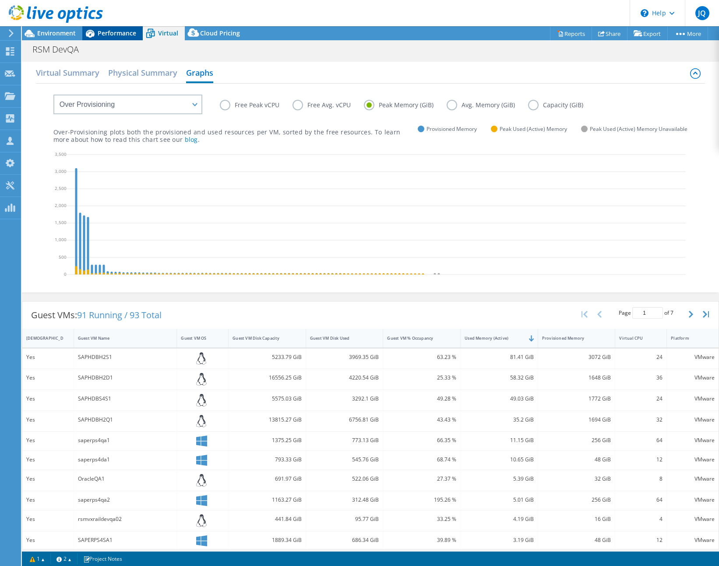
click at [96, 36] on icon at bounding box center [89, 33] width 15 height 15
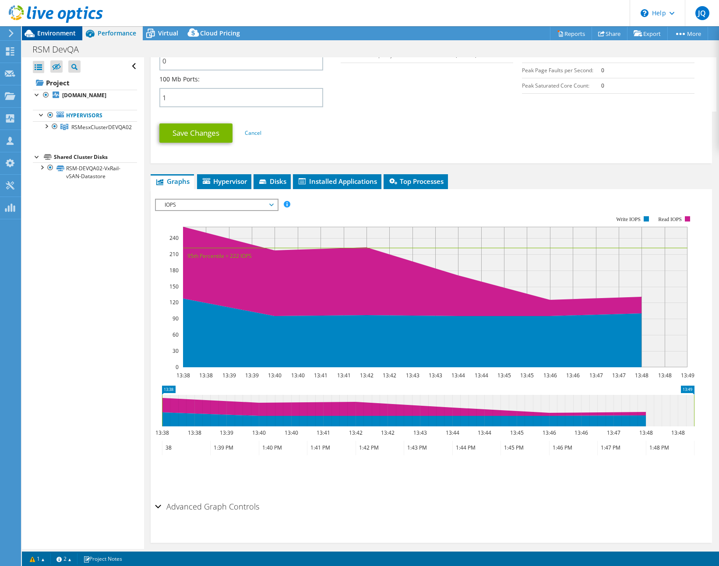
click at [66, 31] on span "Environment" at bounding box center [56, 33] width 39 height 8
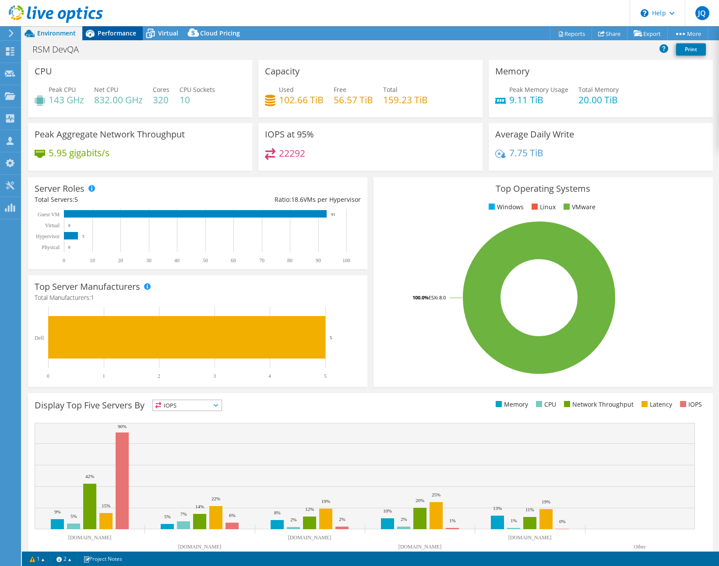
click at [119, 38] on div "Performance" at bounding box center [112, 33] width 60 height 14
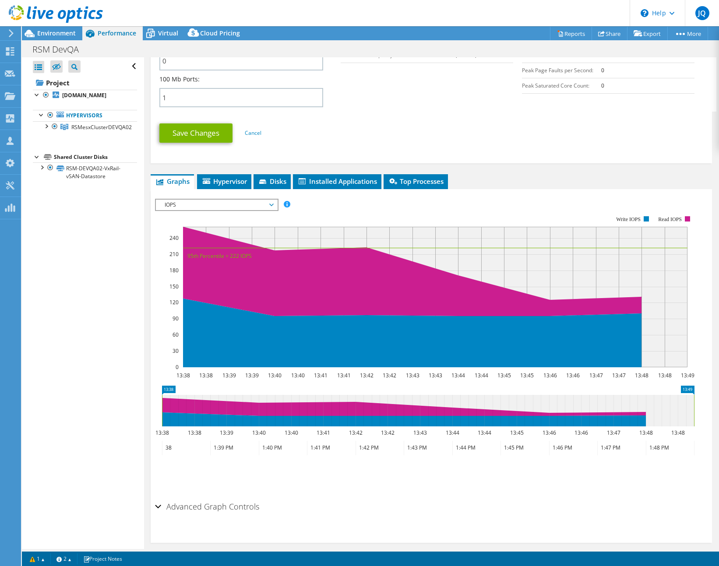
scroll to position [0, 0]
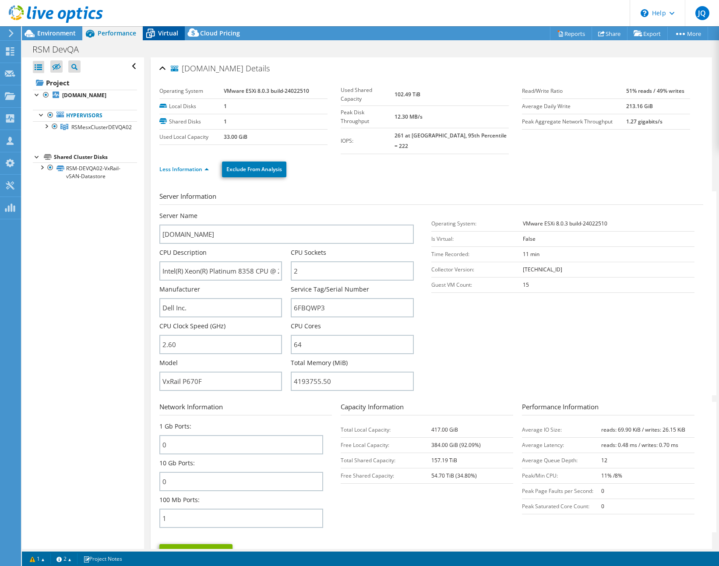
click at [158, 37] on div "Virtual" at bounding box center [164, 33] width 42 height 14
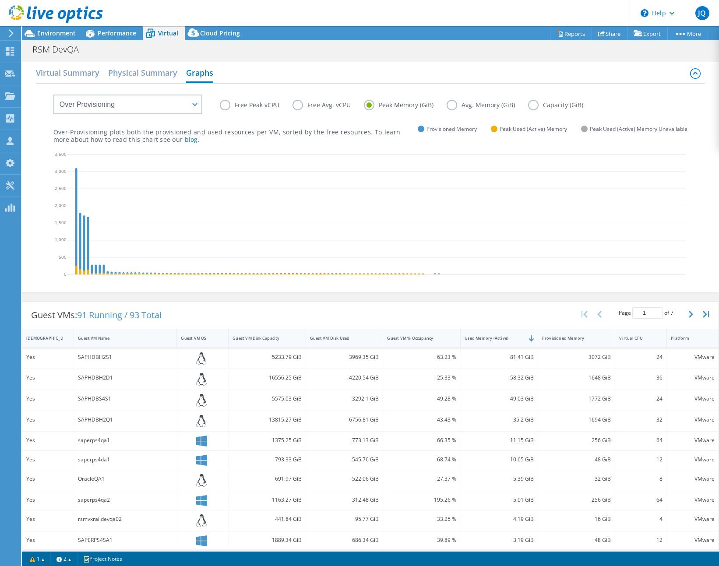
click at [225, 105] on label "Free Peak vCPU" at bounding box center [256, 105] width 73 height 11
click at [0, 0] on input "Free Peak vCPU" at bounding box center [0, 0] width 0 height 0
